Goal: Navigation & Orientation: Find specific page/section

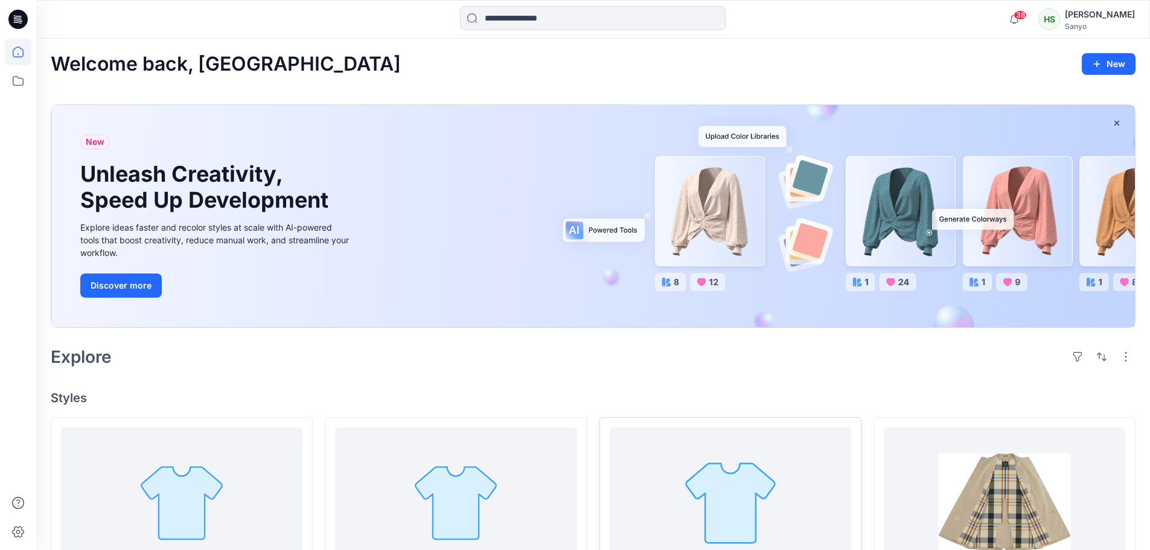
scroll to position [181, 0]
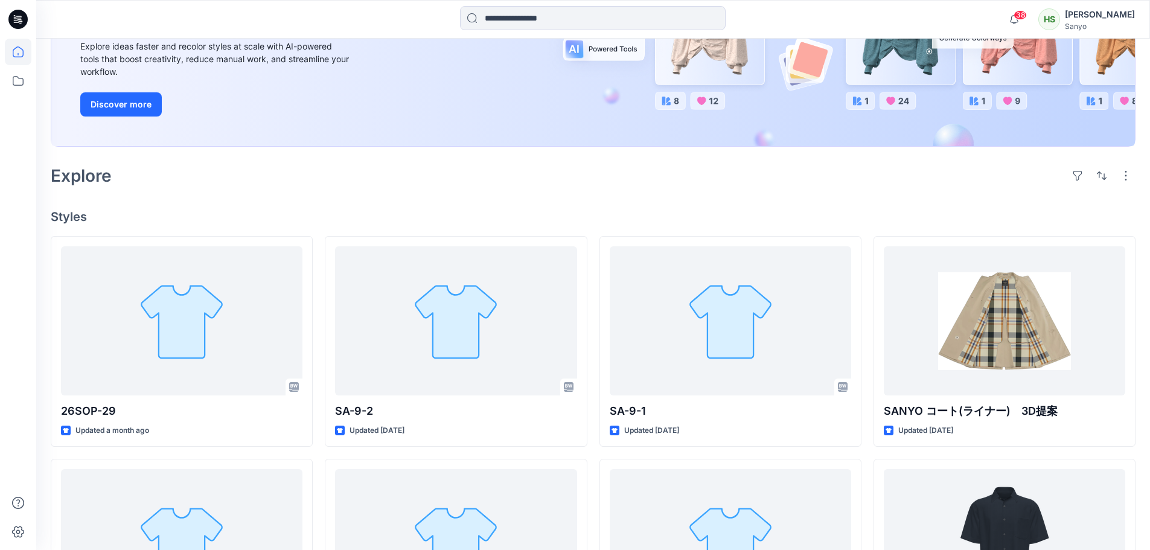
click at [503, 186] on div "Explore" at bounding box center [593, 175] width 1084 height 29
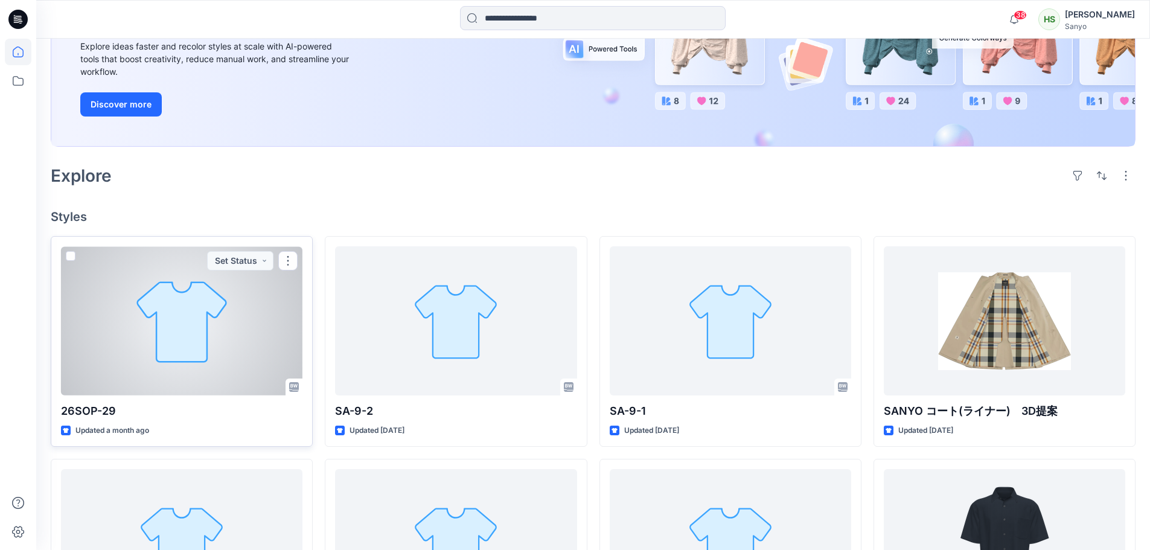
click at [155, 340] on div at bounding box center [181, 320] width 241 height 149
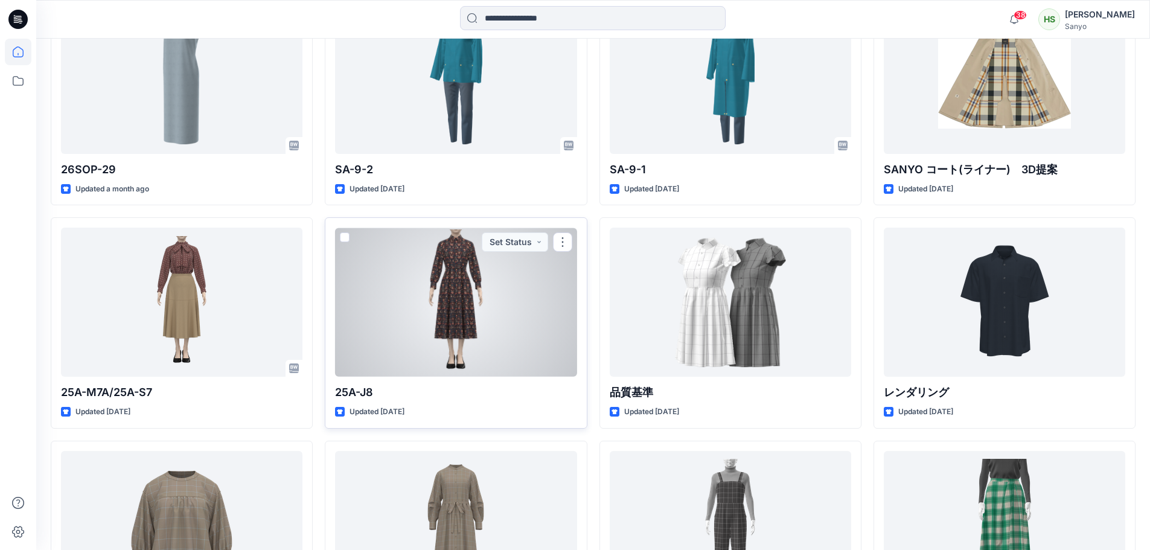
scroll to position [302, 0]
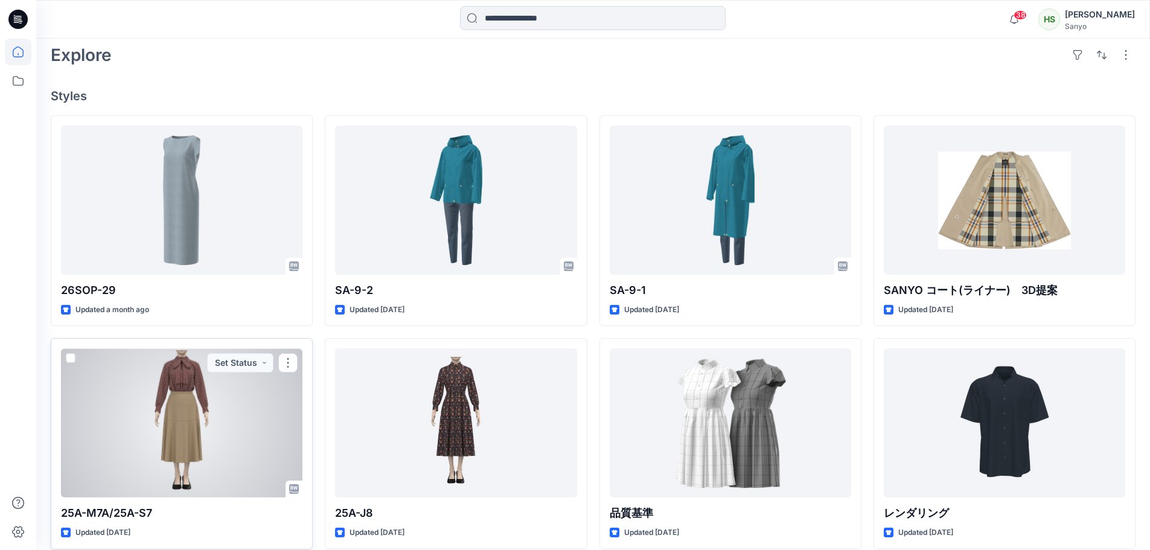
click at [237, 402] on div at bounding box center [181, 422] width 241 height 149
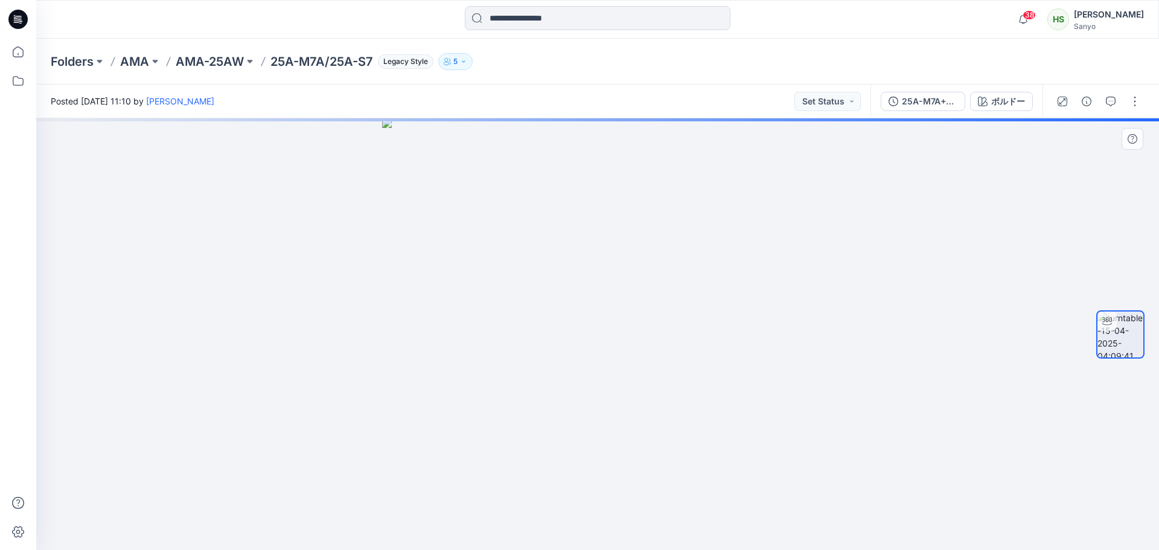
drag, startPoint x: 606, startPoint y: 460, endPoint x: 605, endPoint y: 402, distance: 58.0
click at [602, 404] on div at bounding box center [597, 333] width 1122 height 431
drag, startPoint x: 649, startPoint y: 225, endPoint x: 664, endPoint y: 483, distance: 258.1
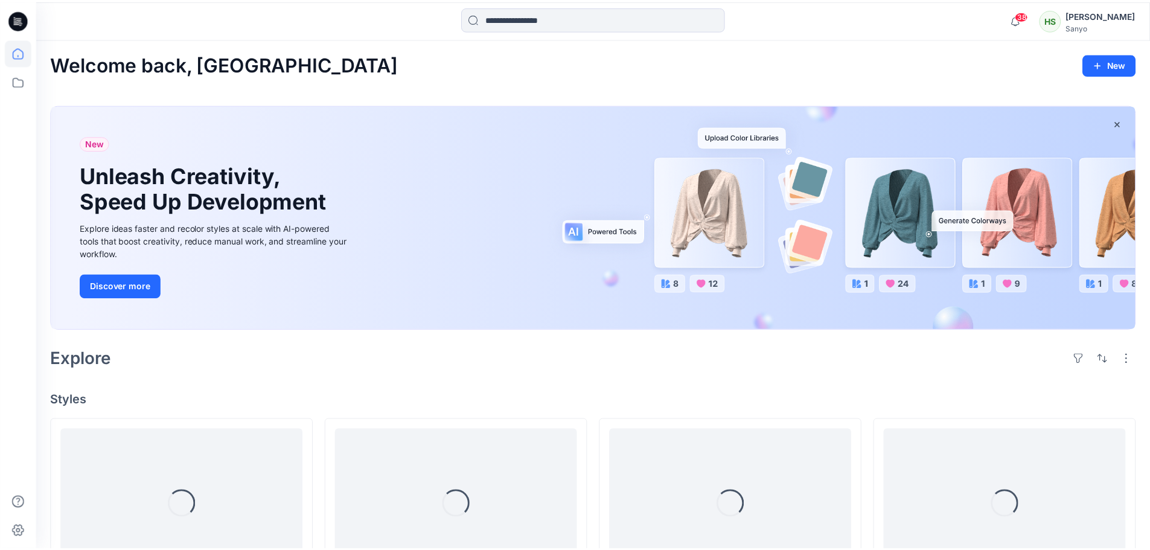
scroll to position [302, 0]
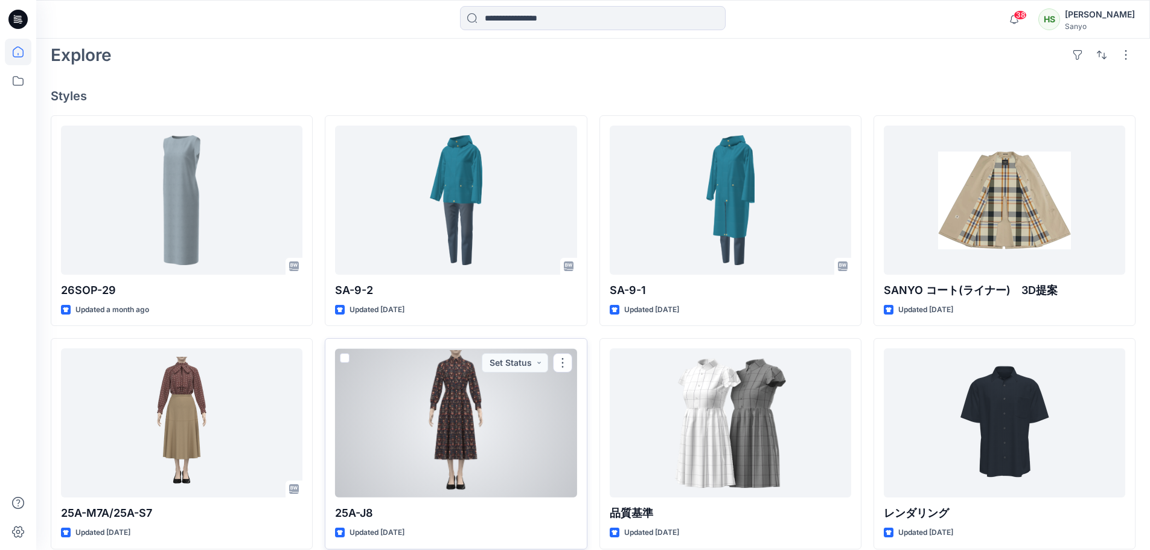
click at [521, 442] on div at bounding box center [455, 422] width 241 height 149
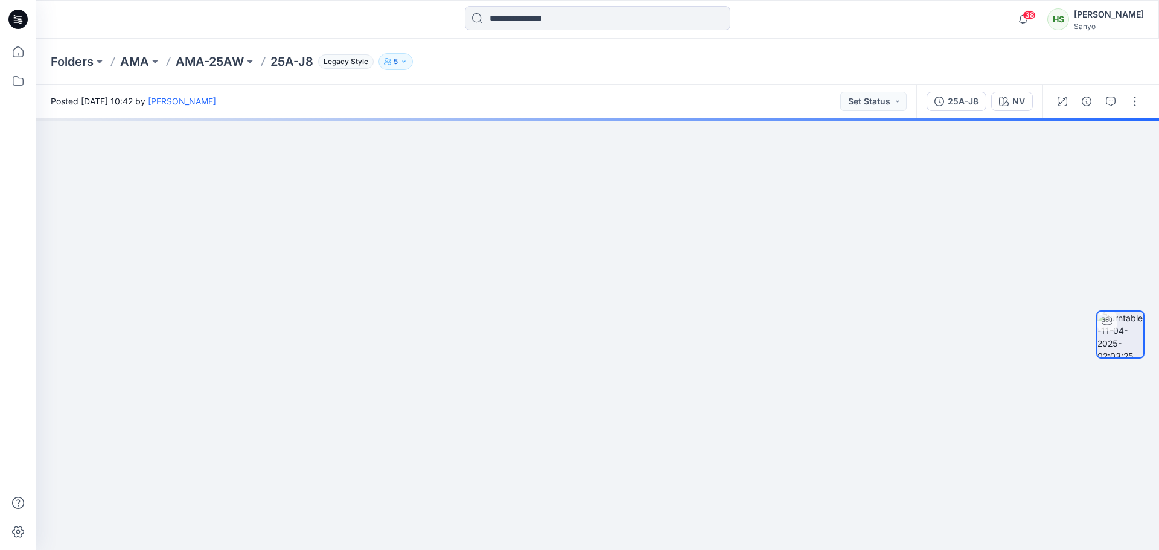
drag, startPoint x: 713, startPoint y: 202, endPoint x: 706, endPoint y: 555, distance: 352.5
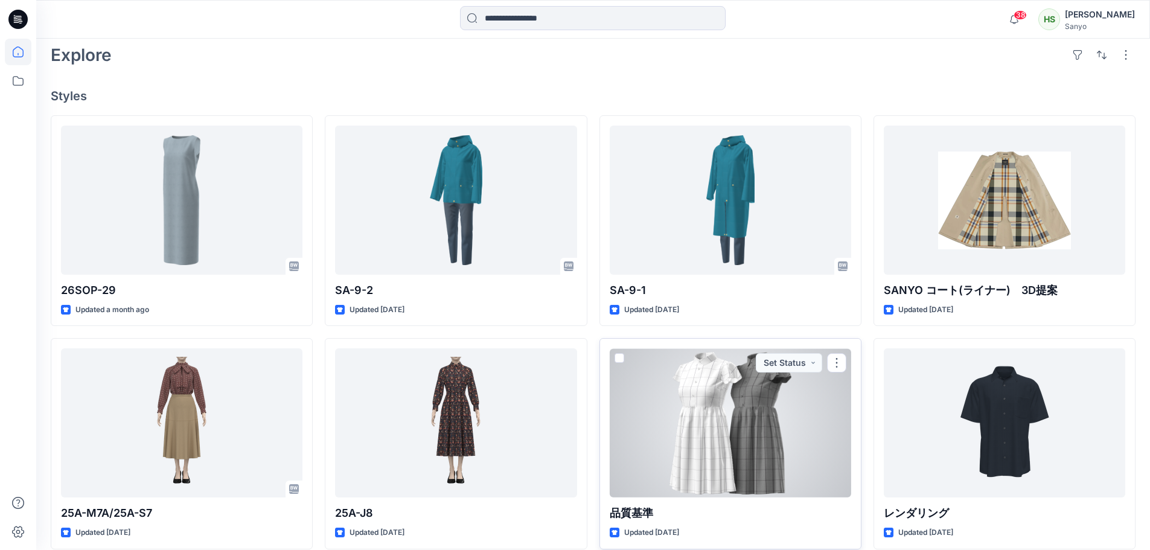
click at [748, 429] on div at bounding box center [729, 422] width 241 height 149
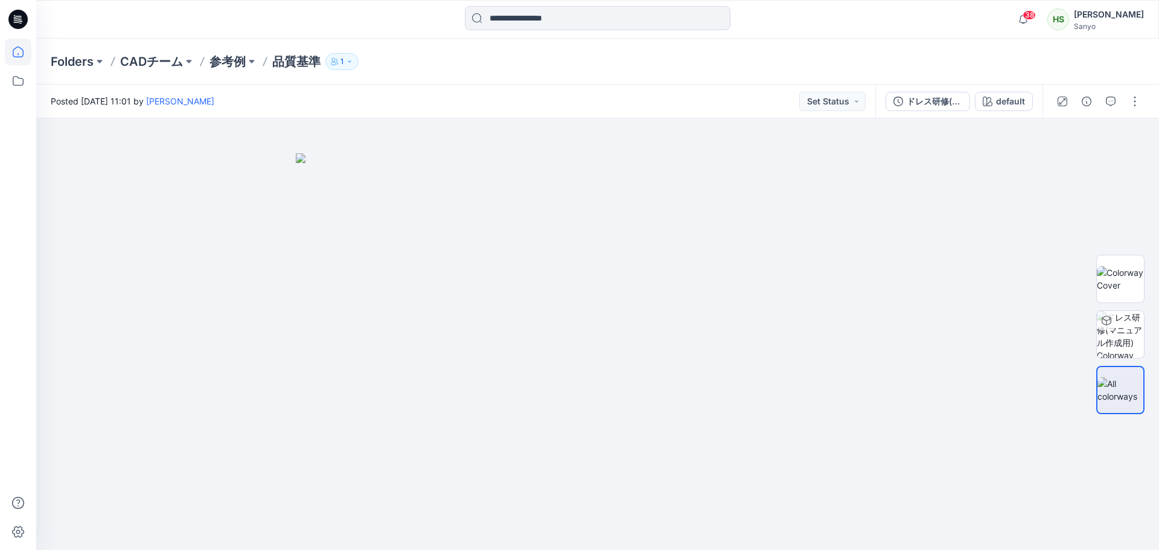
click at [25, 51] on icon at bounding box center [18, 52] width 27 height 27
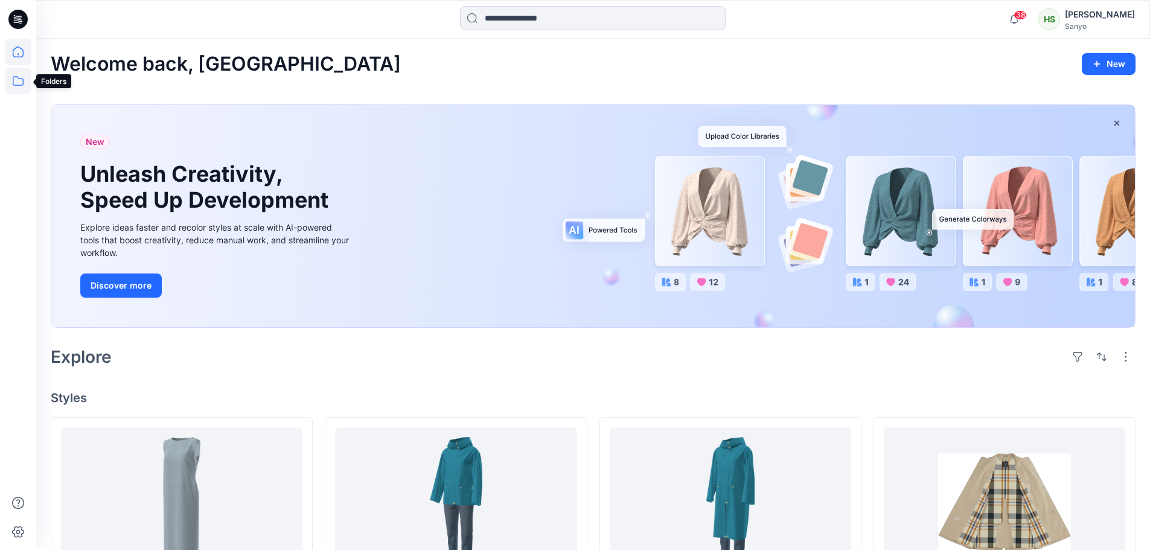
click at [19, 78] on icon at bounding box center [18, 81] width 11 height 10
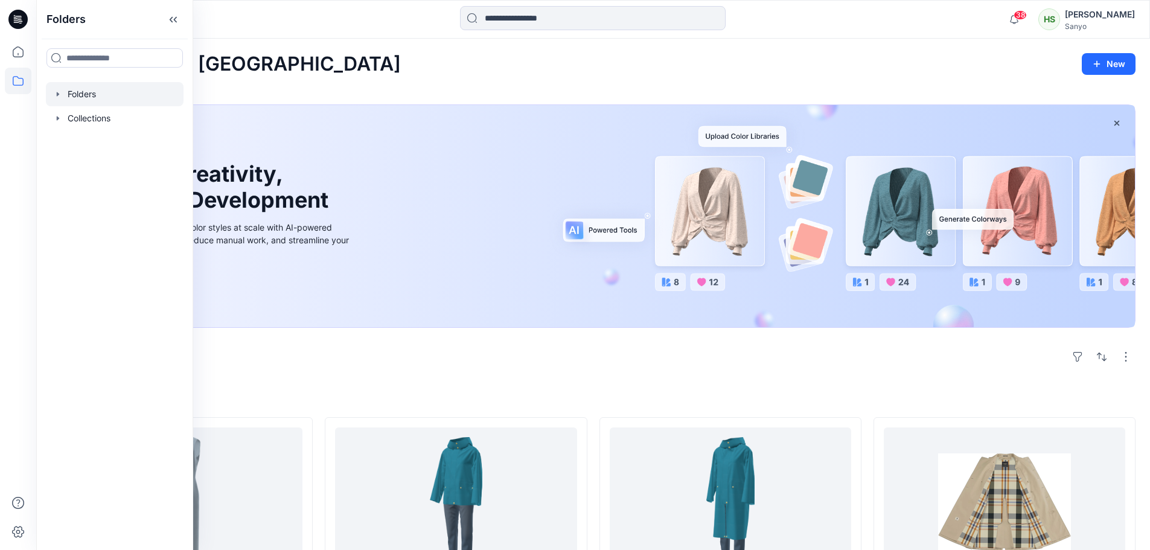
click at [138, 89] on div at bounding box center [115, 94] width 138 height 24
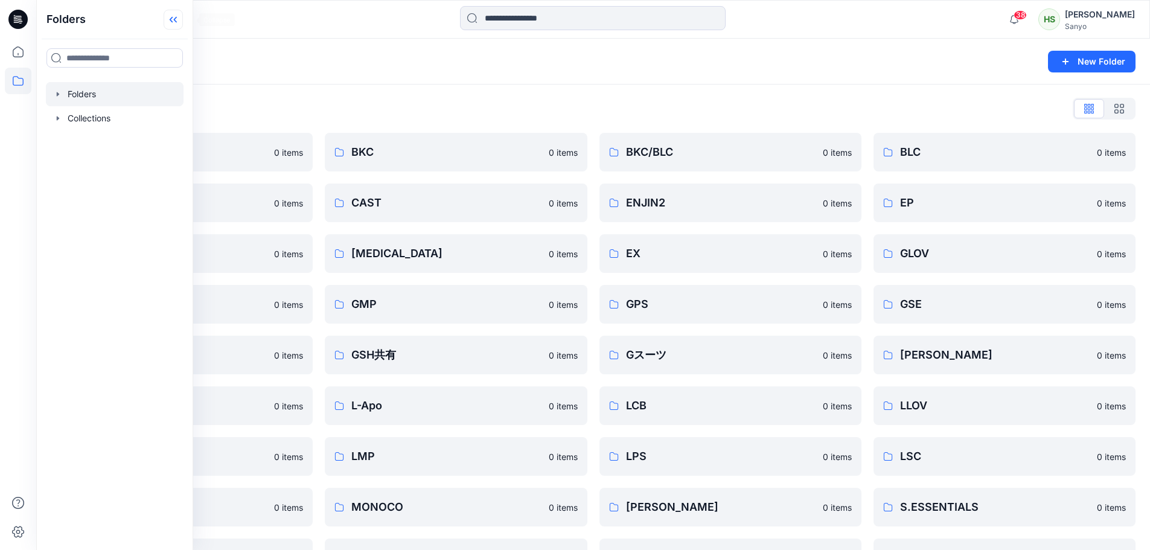
click at [183, 22] on icon at bounding box center [173, 20] width 19 height 20
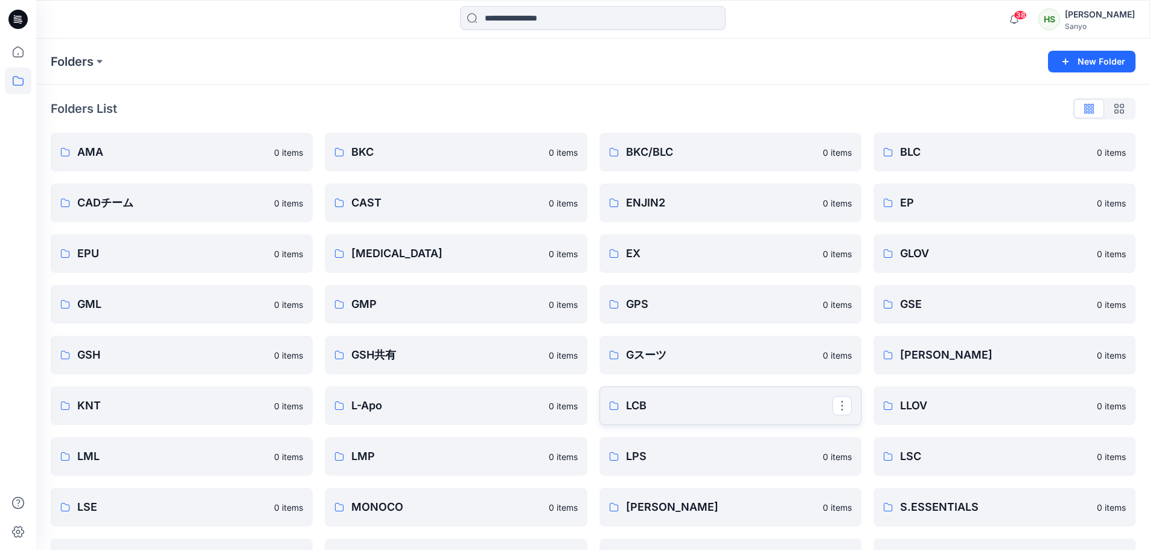
click at [681, 407] on p "LCB" at bounding box center [729, 405] width 206 height 17
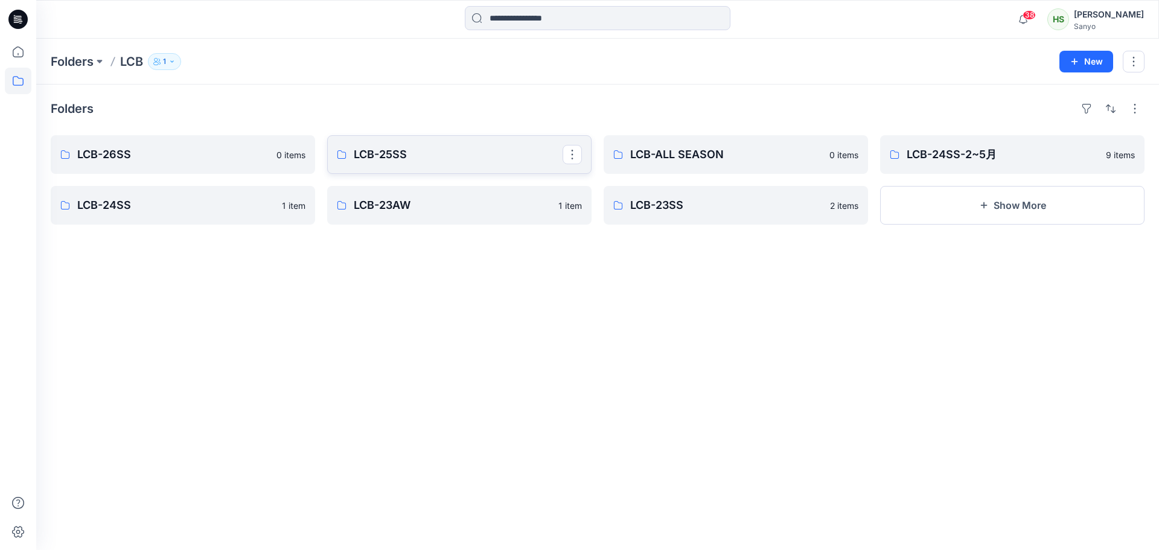
click at [391, 150] on p "LCB-25SS" at bounding box center [458, 154] width 209 height 17
click at [704, 151] on p "LCB-ALL SEASON" at bounding box center [734, 154] width 209 height 17
click at [182, 214] on link "LCB-24SS" at bounding box center [183, 205] width 264 height 39
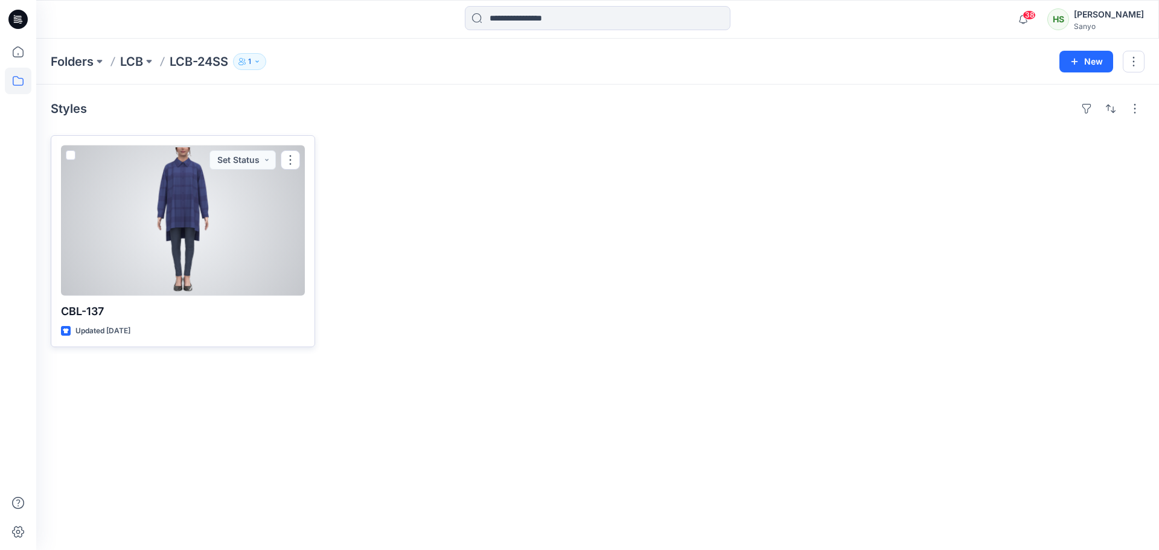
click at [196, 228] on div at bounding box center [183, 220] width 244 height 150
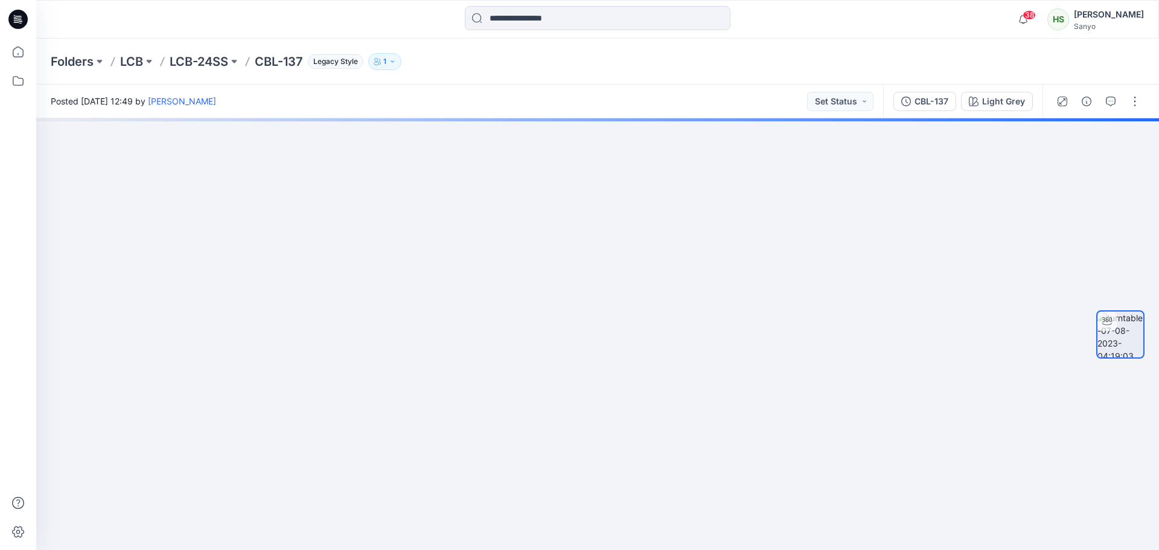
drag, startPoint x: 616, startPoint y: 201, endPoint x: 551, endPoint y: 578, distance: 382.7
drag, startPoint x: 661, startPoint y: 175, endPoint x: 649, endPoint y: 480, distance: 305.0
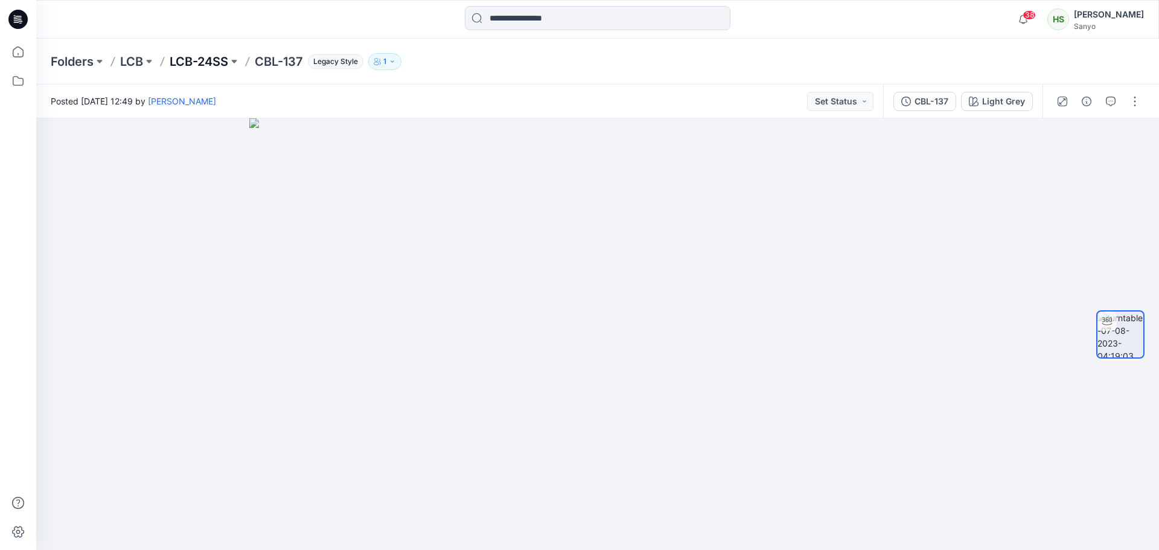
click at [205, 63] on p "LCB-24SS" at bounding box center [199, 61] width 59 height 17
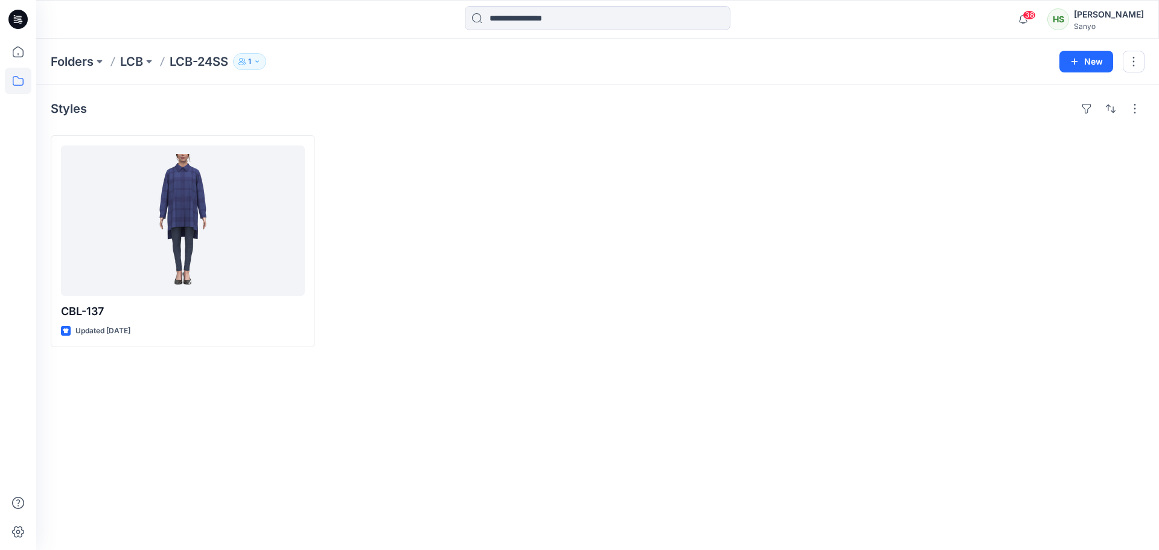
click at [205, 52] on div "Folders LCB LCB-24SS 1 New" at bounding box center [597, 62] width 1122 height 46
click at [154, 62] on button at bounding box center [149, 61] width 12 height 17
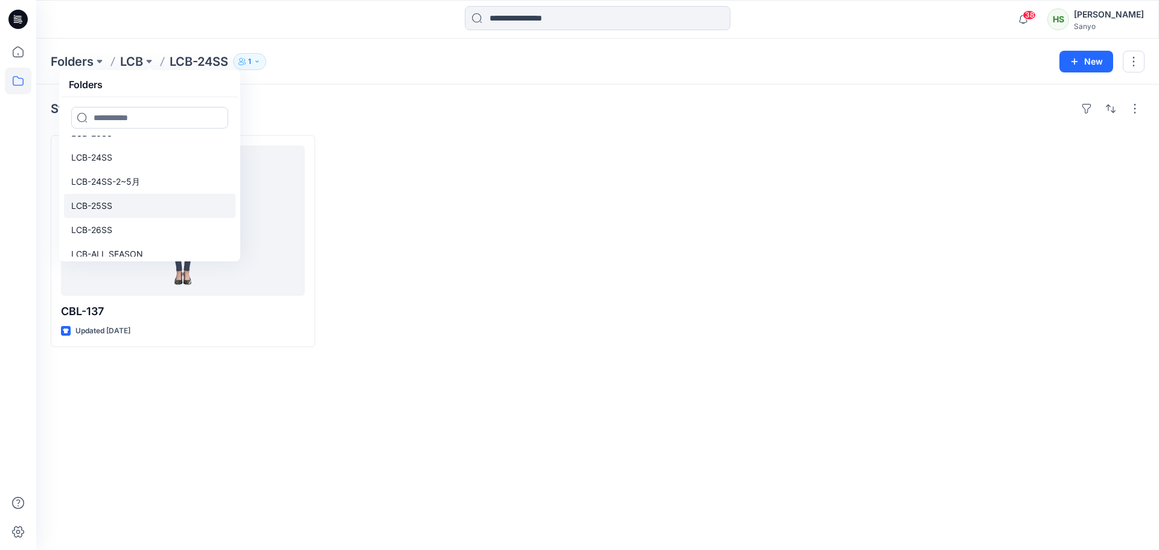
scroll to position [97, 0]
click at [131, 198] on link "LCB-25SS" at bounding box center [149, 196] width 171 height 24
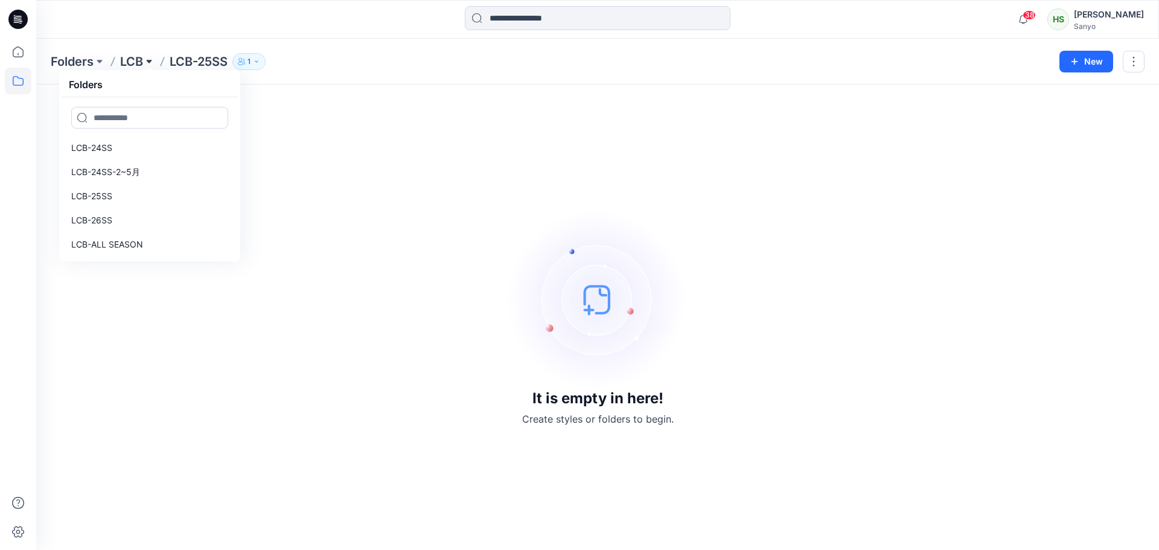
click at [145, 59] on button at bounding box center [149, 61] width 12 height 17
click at [147, 63] on button at bounding box center [149, 61] width 12 height 17
click at [133, 153] on link "LCB-24SS" at bounding box center [149, 148] width 171 height 24
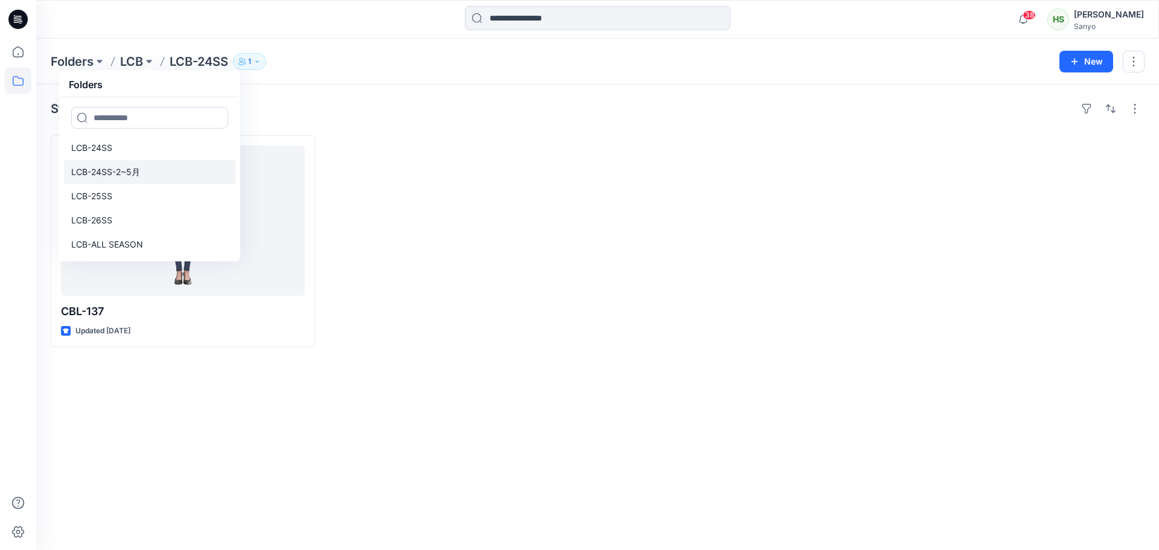
click at [129, 167] on p "LCB-24SS-2~5月" at bounding box center [105, 172] width 69 height 14
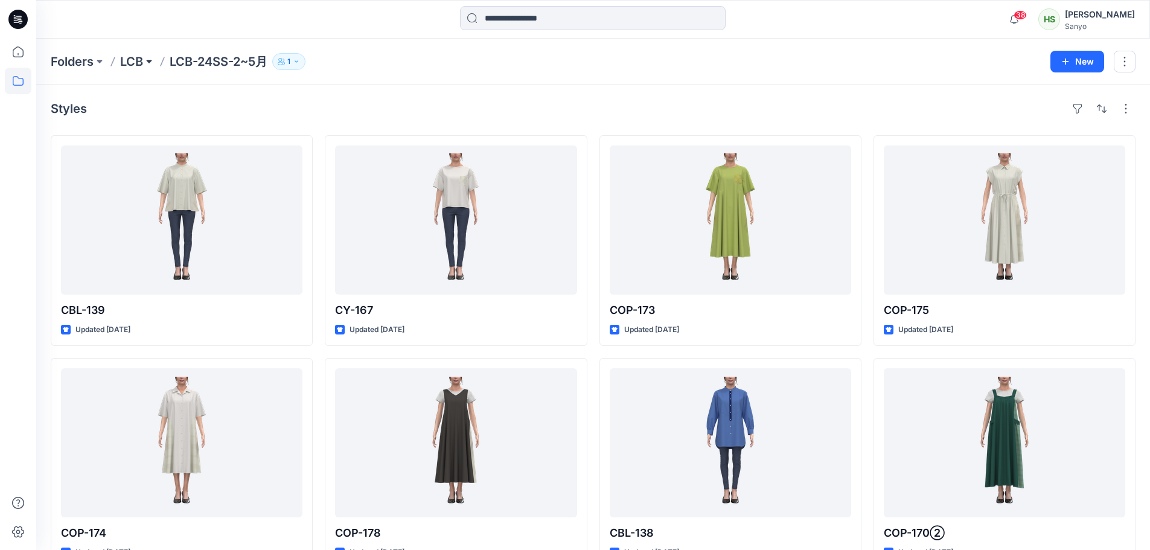
click at [155, 61] on button at bounding box center [149, 61] width 12 height 17
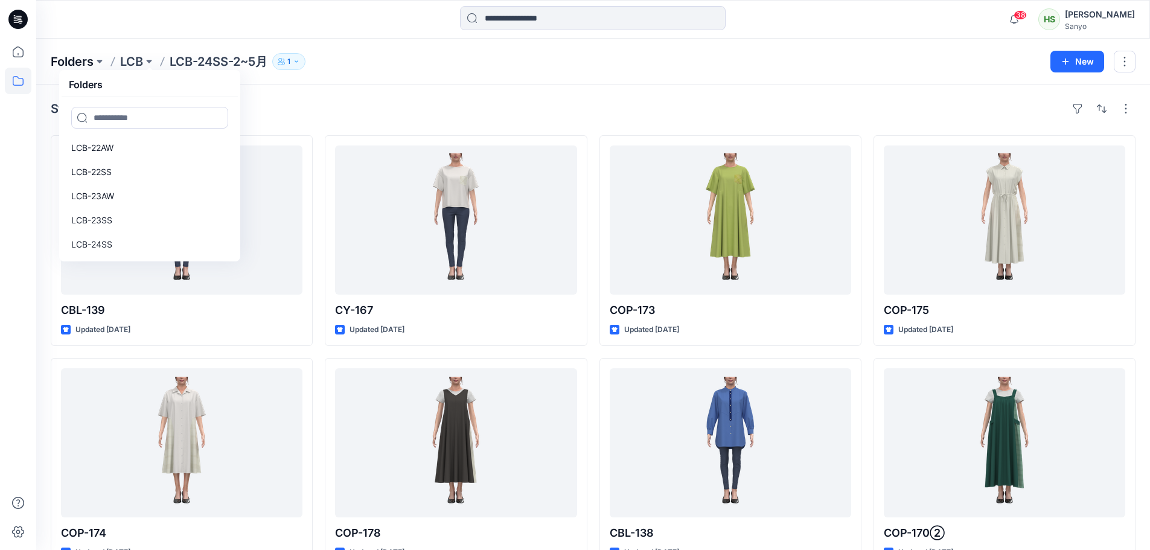
click at [88, 58] on p "Folders" at bounding box center [72, 61] width 43 height 17
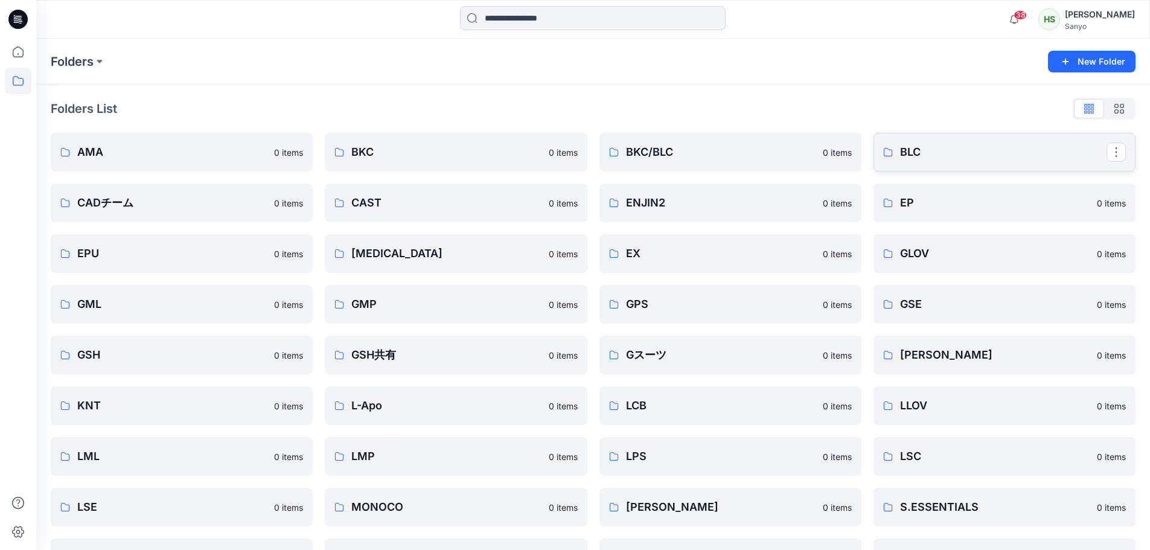
click at [934, 145] on p "BLC" at bounding box center [1003, 152] width 206 height 17
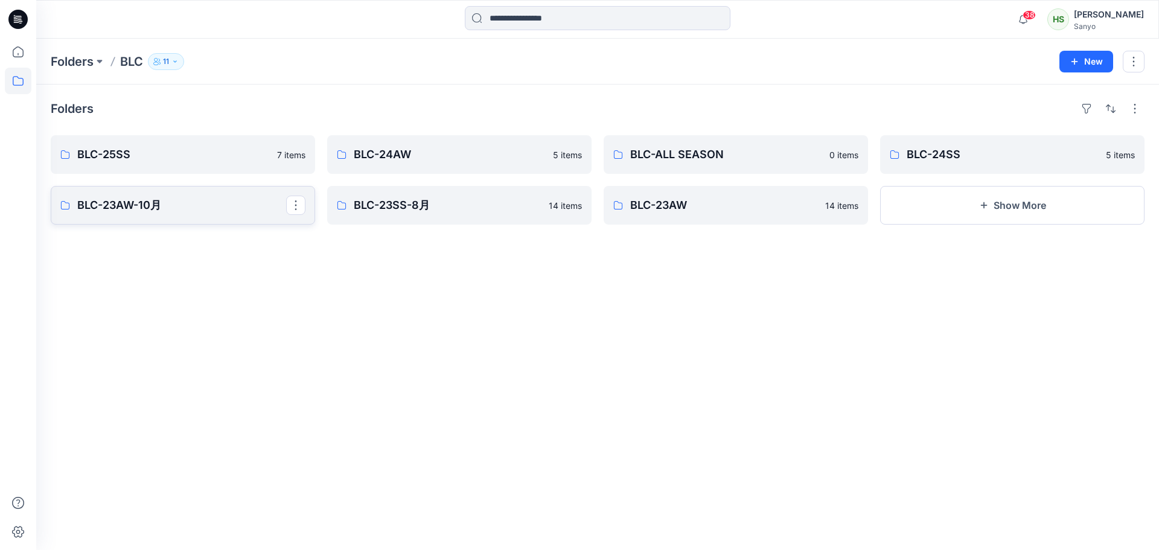
click at [144, 200] on p "BLC-23AW-10月" at bounding box center [181, 205] width 209 height 17
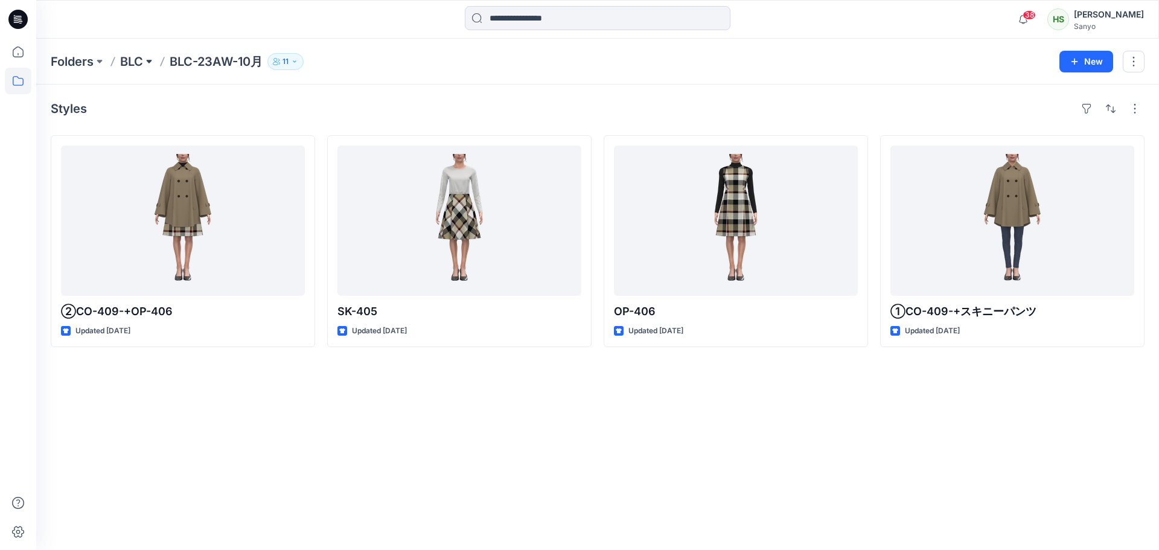
click at [148, 60] on button at bounding box center [149, 61] width 12 height 17
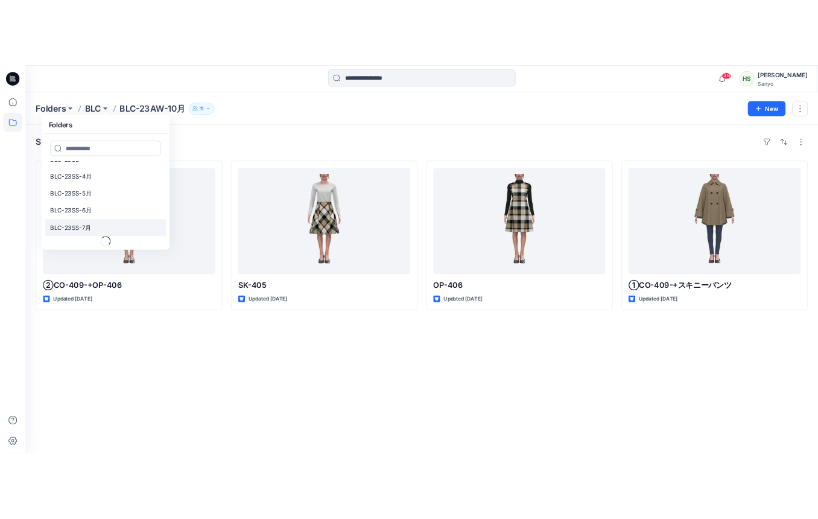
scroll to position [281, 0]
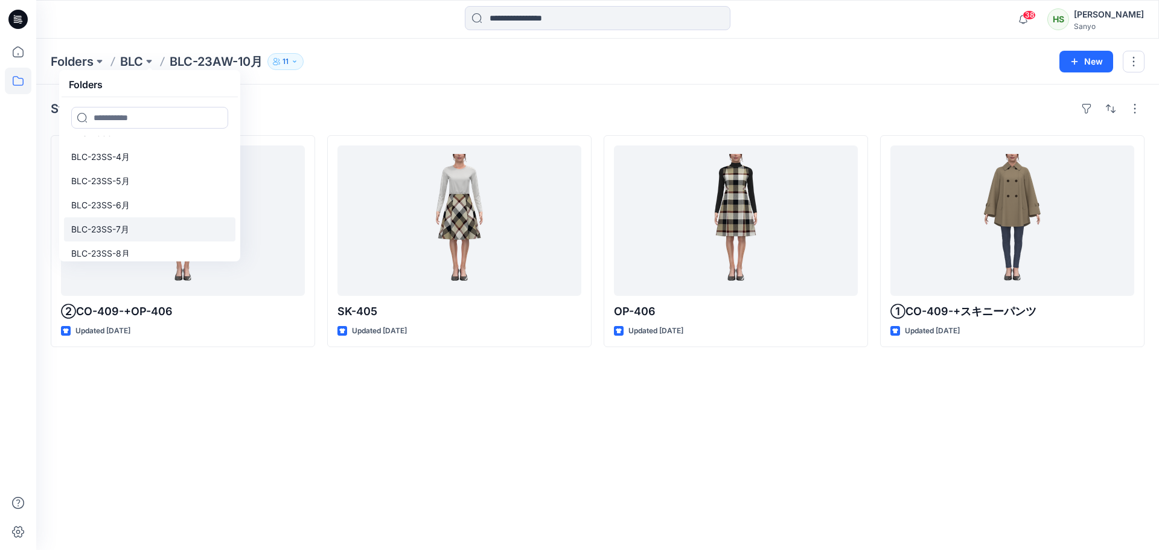
click at [149, 229] on link "BLC-23SS-7月" at bounding box center [149, 229] width 171 height 24
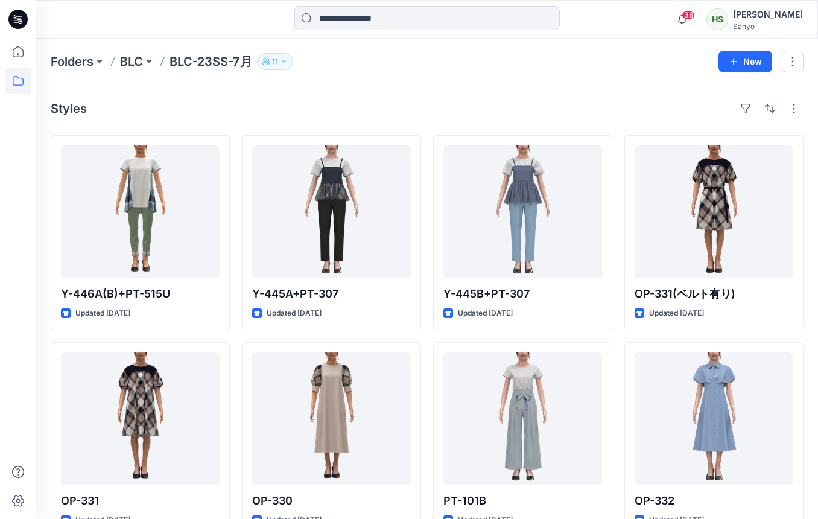
click at [609, 43] on div "Folders BLC BLC-23SS-7月 11 New" at bounding box center [427, 62] width 782 height 46
click at [610, 107] on div "Styles" at bounding box center [427, 108] width 753 height 19
